Goal: Task Accomplishment & Management: Complete application form

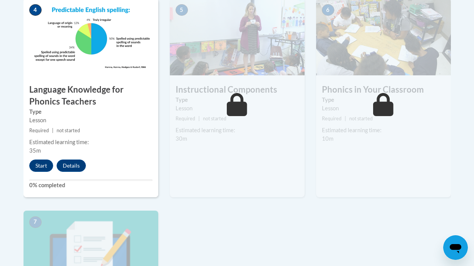
scroll to position [492, 0]
click at [38, 165] on button "Start" at bounding box center [41, 165] width 24 height 12
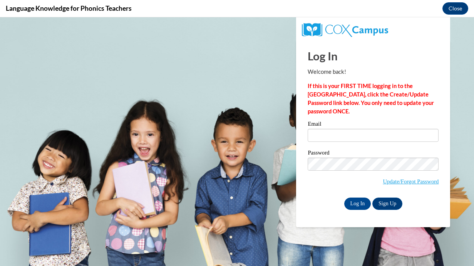
scroll to position [0, 0]
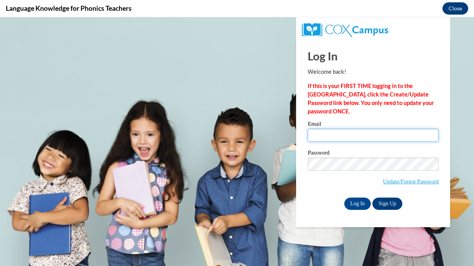
click at [328, 135] on input "Email" at bounding box center [372, 135] width 131 height 13
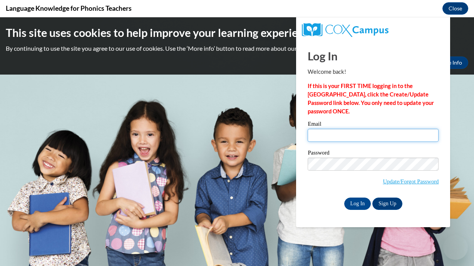
type input "[EMAIL_ADDRESS][DOMAIN_NAME]"
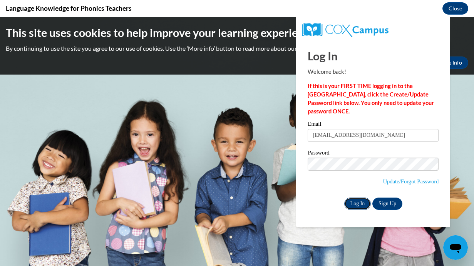
click at [355, 204] on input "Log In" at bounding box center [357, 204] width 27 height 12
